Goal: Navigation & Orientation: Find specific page/section

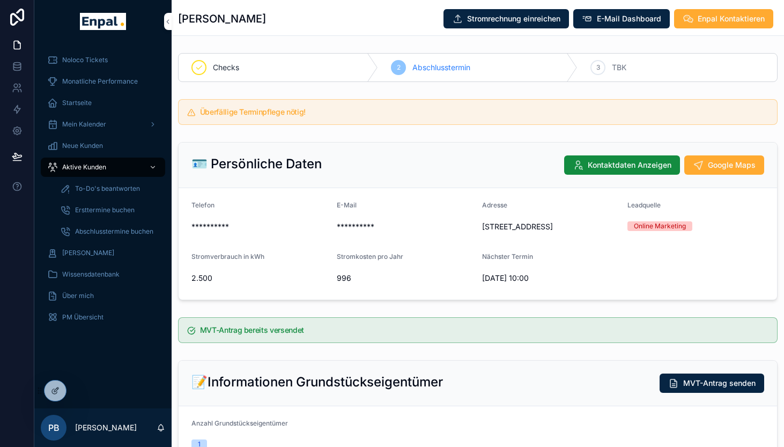
scroll to position [456, 0]
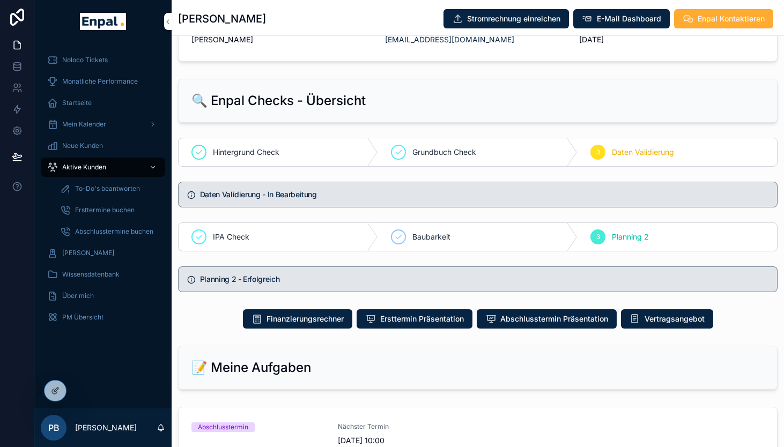
click at [0, 0] on icon at bounding box center [0, 0] width 0 height 0
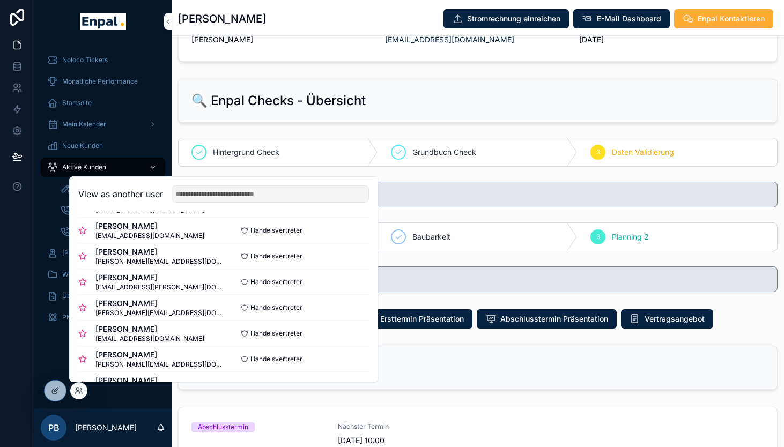
scroll to position [49, 0]
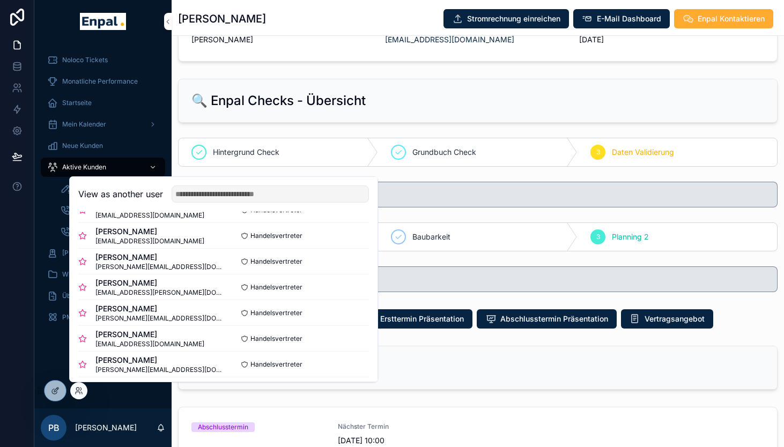
click at [0, 0] on button "Select" at bounding box center [0, 0] width 0 height 0
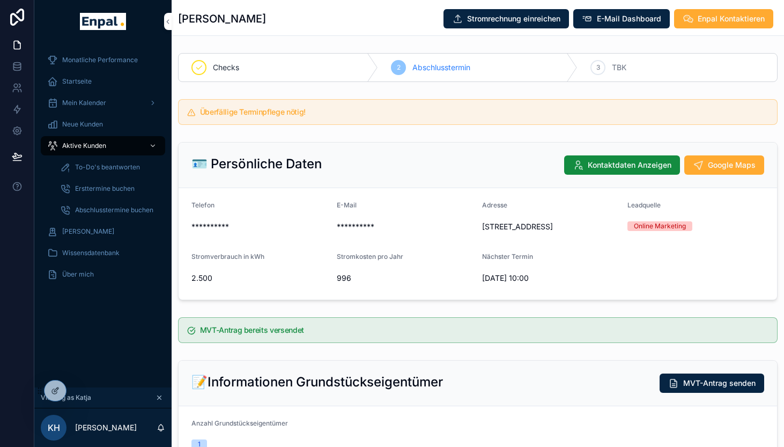
click at [94, 145] on span "Aktive Kunden" at bounding box center [84, 146] width 44 height 9
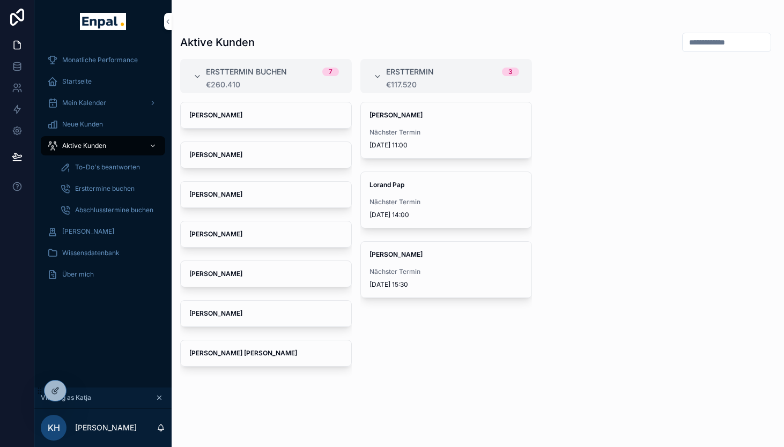
click at [423, 266] on div "Gebhard Weeth Nächster Termin 7.10.2025 15:30" at bounding box center [446, 270] width 170 height 56
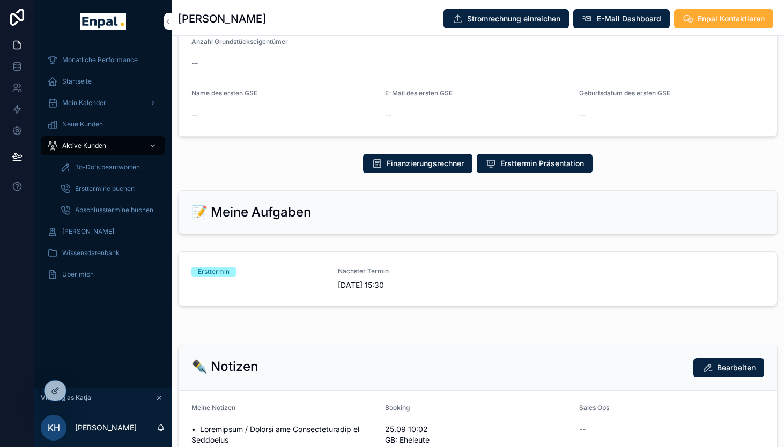
scroll to position [339, 0]
click at [500, 168] on span "Ersttermin Präsentation" at bounding box center [542, 163] width 84 height 11
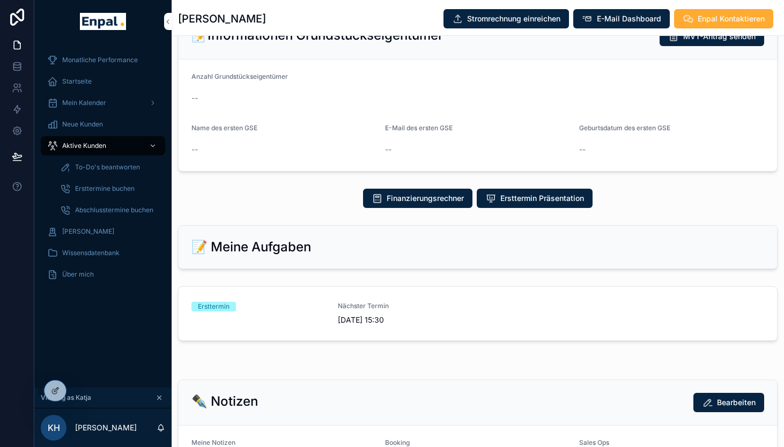
click at [90, 146] on span "Aktive Kunden" at bounding box center [84, 146] width 44 height 9
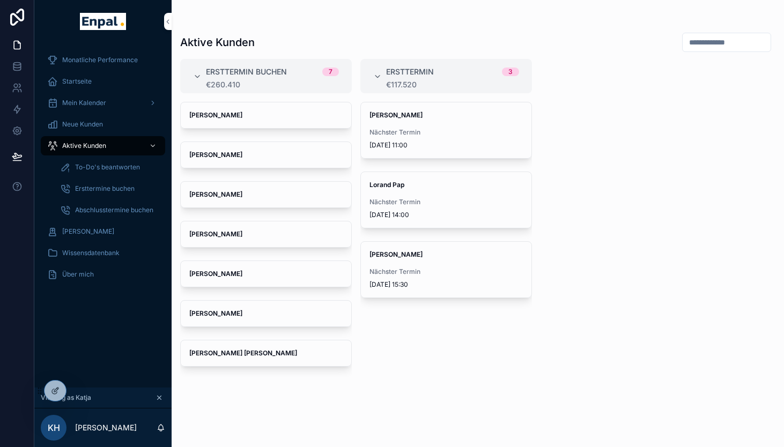
click at [428, 272] on span "Nächster Termin" at bounding box center [445, 271] width 153 height 9
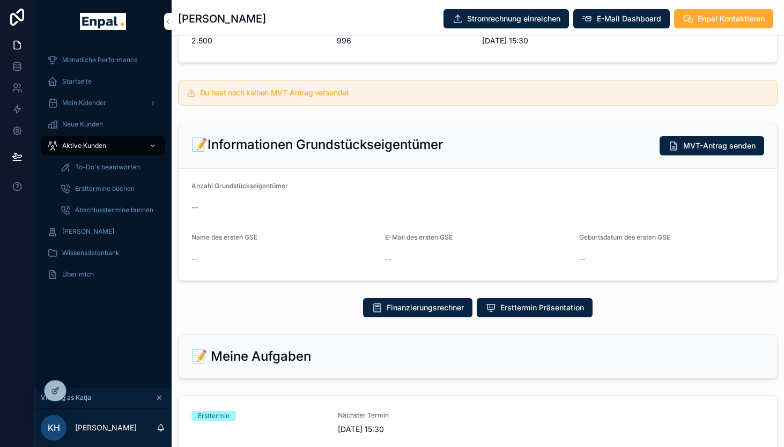
scroll to position [188, 0]
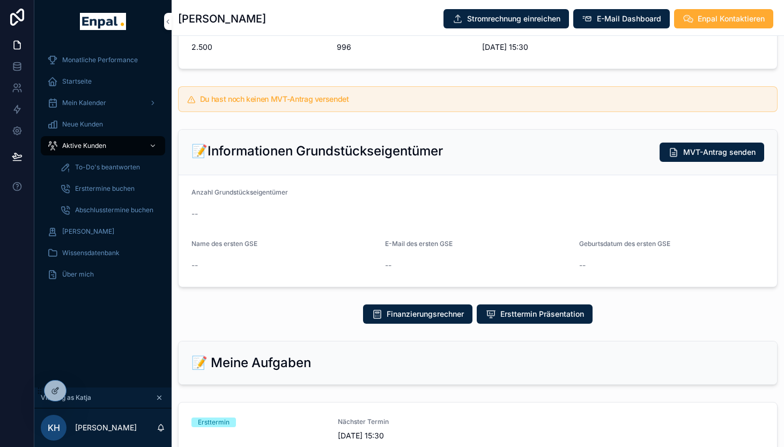
click at [0, 0] on icon at bounding box center [0, 0] width 0 height 0
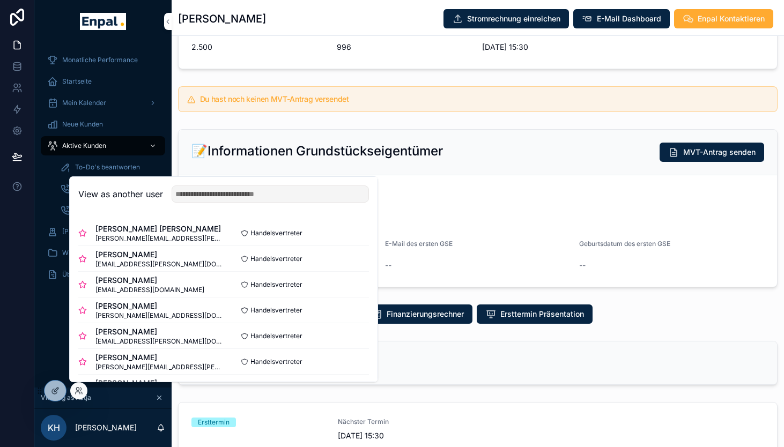
click at [0, 0] on button "Select" at bounding box center [0, 0] width 0 height 0
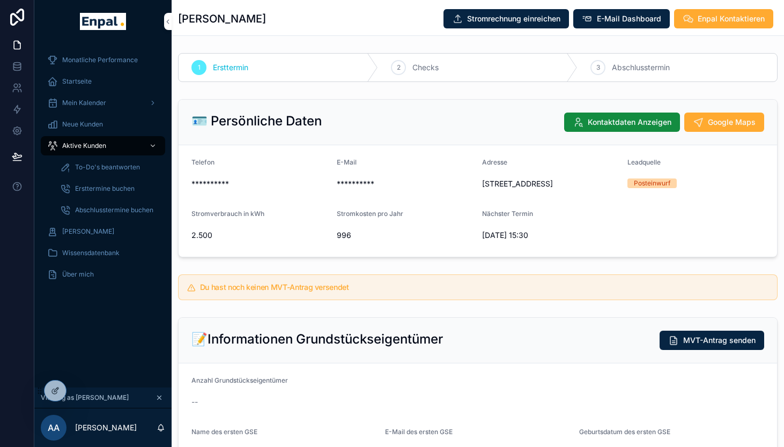
click at [92, 143] on span "Aktive Kunden" at bounding box center [84, 146] width 44 height 9
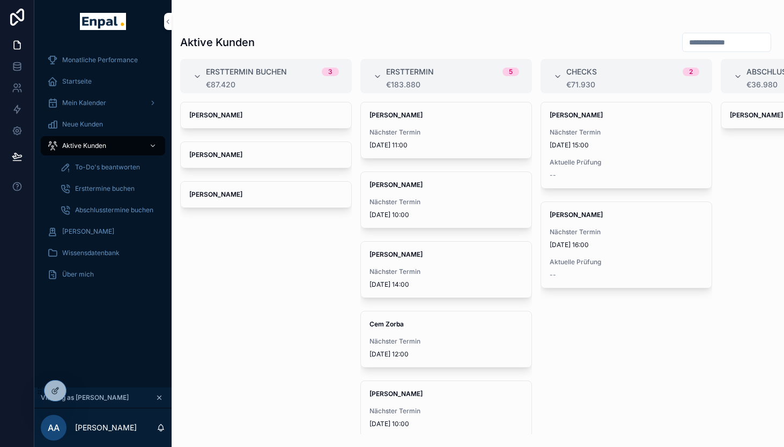
scroll to position [0, 117]
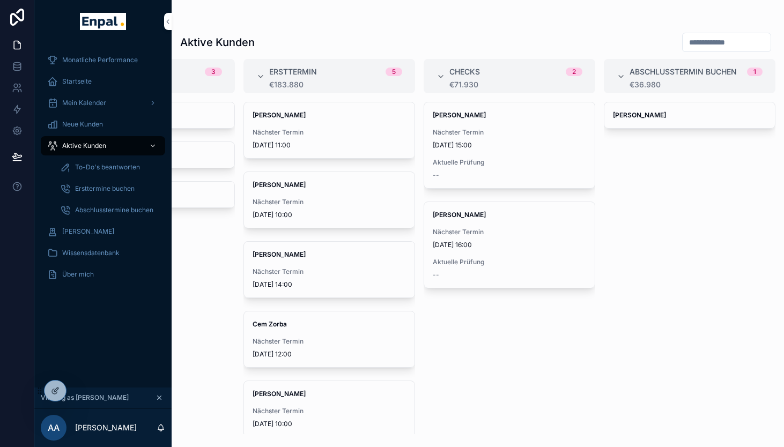
click at [647, 114] on strong "Alexander Neht" at bounding box center [639, 115] width 53 height 8
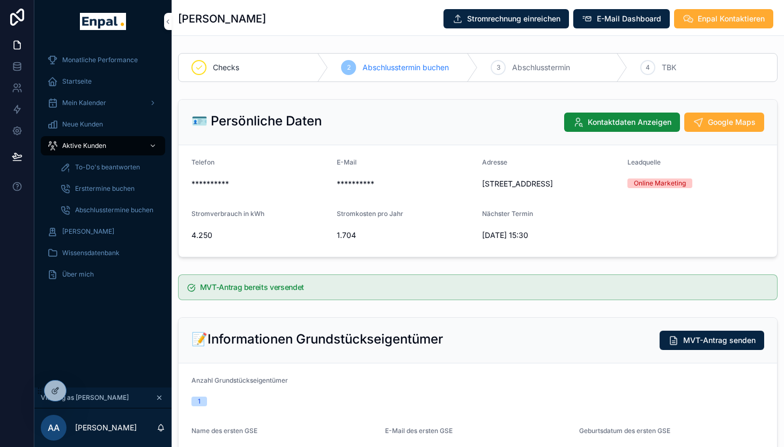
click at [94, 336] on div "Monatliche Performance Startseite Mein Kalender Neue Kunden Aktive Kunden To-Do…" at bounding box center [102, 215] width 137 height 345
click at [0, 0] on icon at bounding box center [0, 0] width 0 height 0
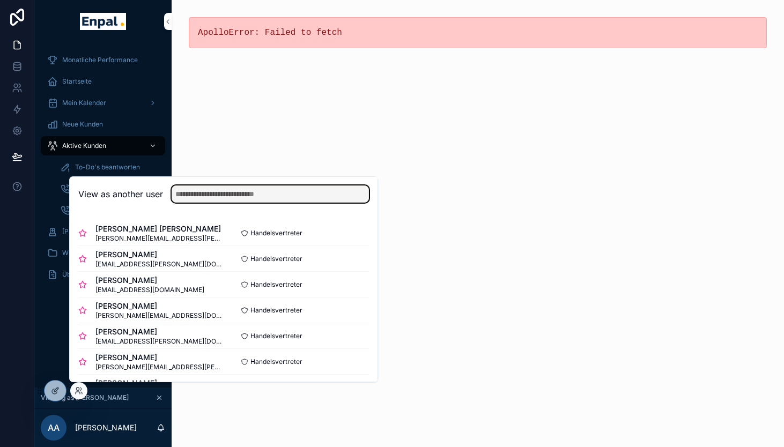
click at [229, 195] on input "text" at bounding box center [270, 193] width 197 height 17
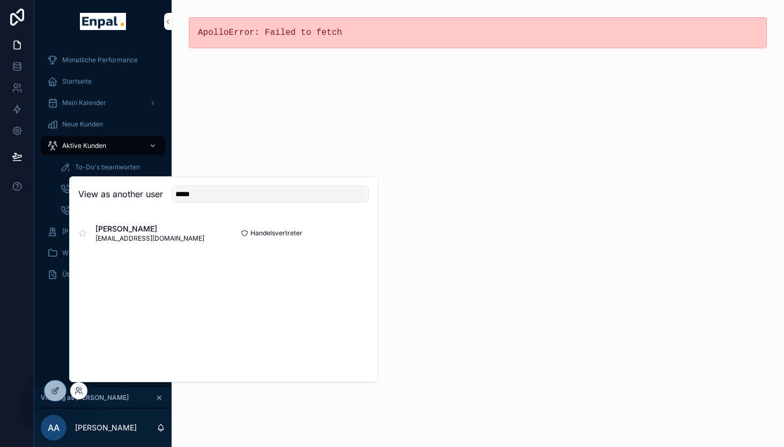
click at [80, 232] on icon at bounding box center [82, 232] width 7 height 7
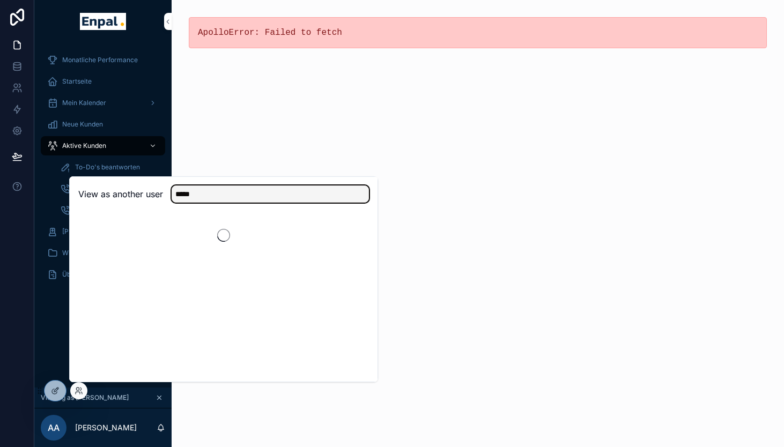
click at [214, 197] on input "*****" at bounding box center [270, 193] width 197 height 17
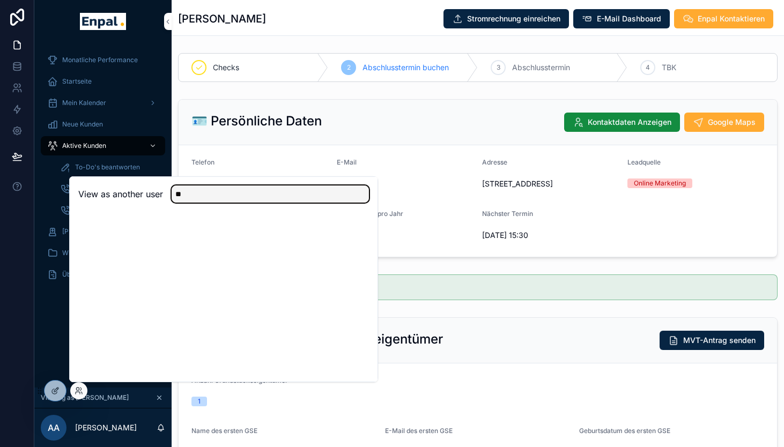
type input "*"
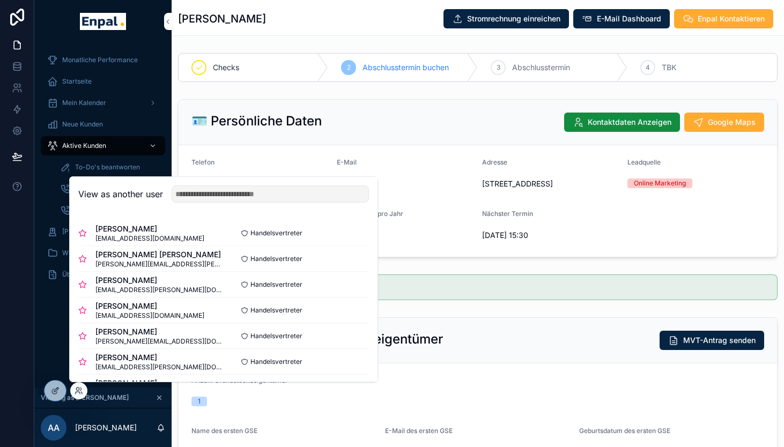
click at [0, 0] on button "Select" at bounding box center [0, 0] width 0 height 0
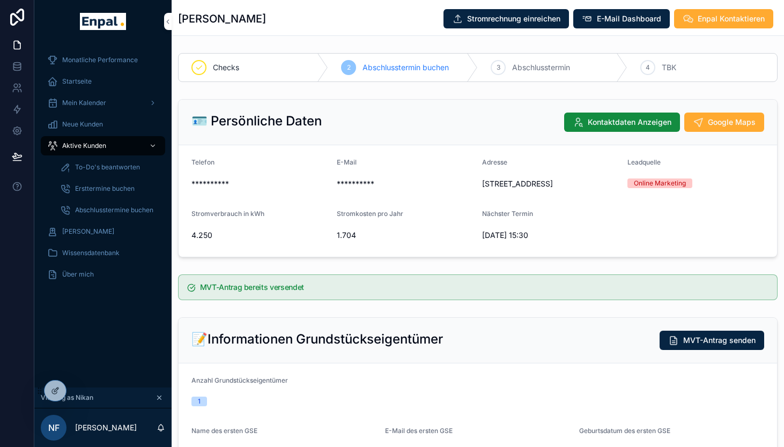
click at [87, 146] on span "Aktive Kunden" at bounding box center [84, 146] width 44 height 9
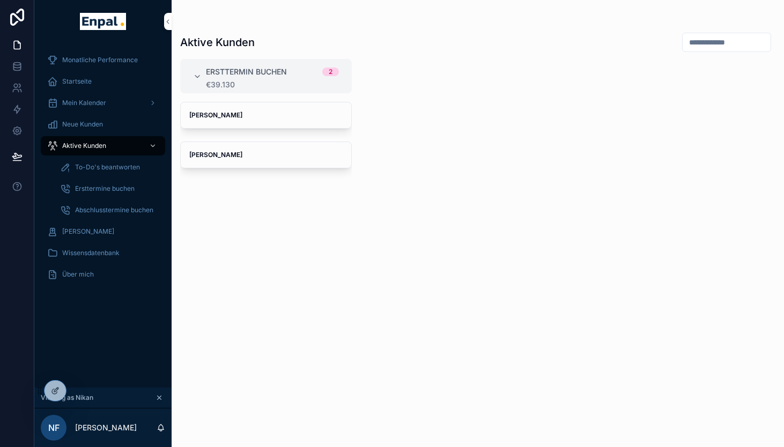
click at [285, 111] on span "Thomas Gleitsmann" at bounding box center [265, 115] width 153 height 9
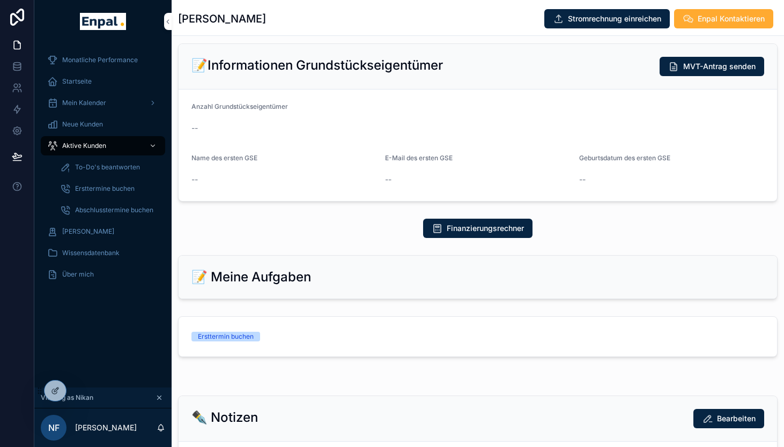
scroll to position [289, 0]
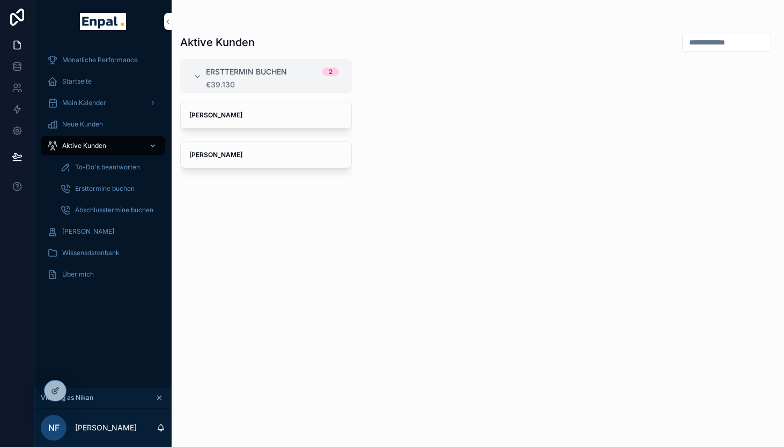
click at [0, 0] on icon at bounding box center [0, 0] width 0 height 0
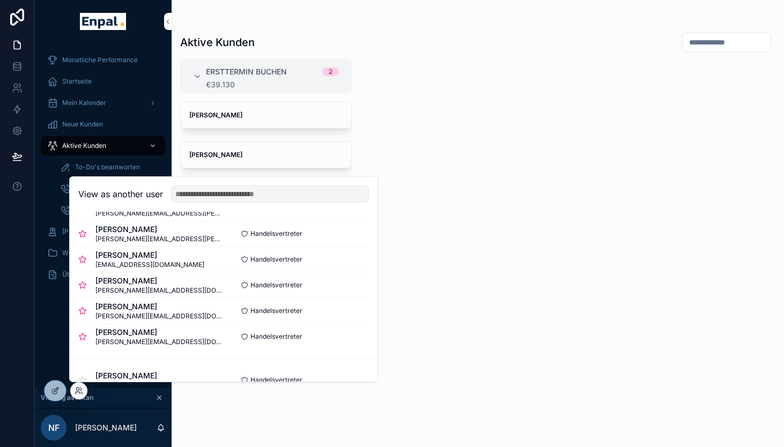
scroll to position [232, 0]
click at [0, 0] on button "Select" at bounding box center [0, 0] width 0 height 0
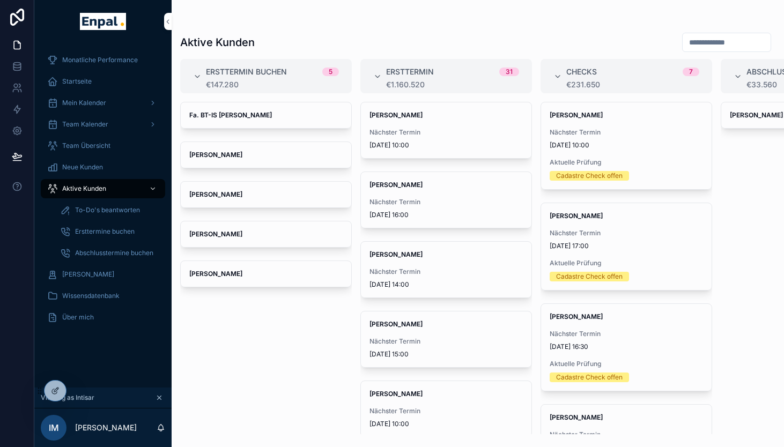
click at [0, 0] on icon at bounding box center [0, 0] width 0 height 0
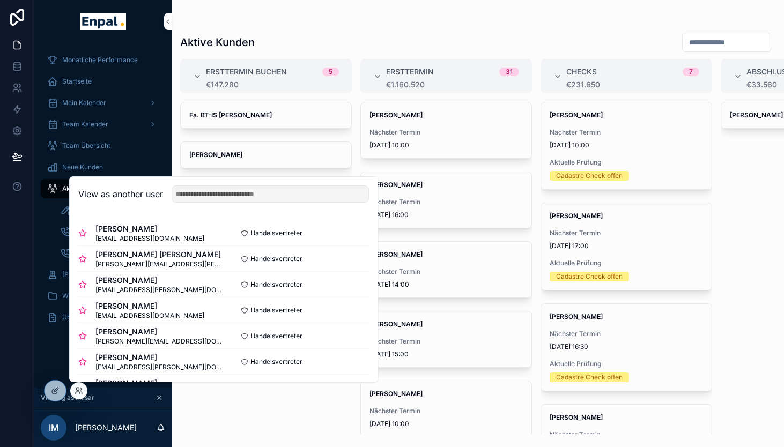
click at [0, 0] on button "Select" at bounding box center [0, 0] width 0 height 0
